Goal: Task Accomplishment & Management: Manage account settings

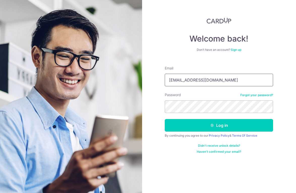
type input "stefankuhn@champ.bz"
click at [219, 125] on button "Log in" at bounding box center [219, 125] width 108 height 13
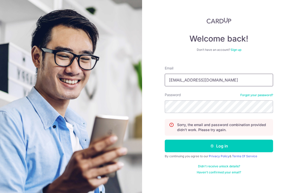
type input "[EMAIL_ADDRESS][DOMAIN_NAME]"
click at [219, 146] on button "Log in" at bounding box center [219, 146] width 108 height 13
type input "stefankuhn@champtravel.com"
click at [219, 146] on button "Log in" at bounding box center [219, 146] width 108 height 13
